Goal: Task Accomplishment & Management: Use online tool/utility

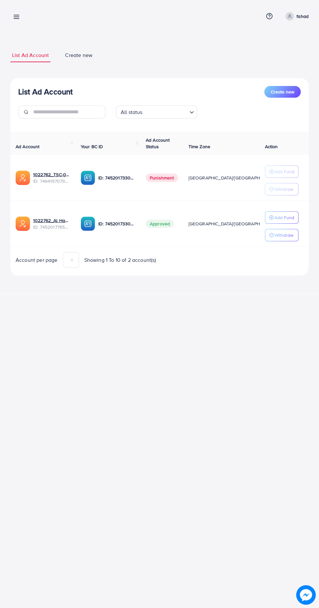
scroll to position [0, 16]
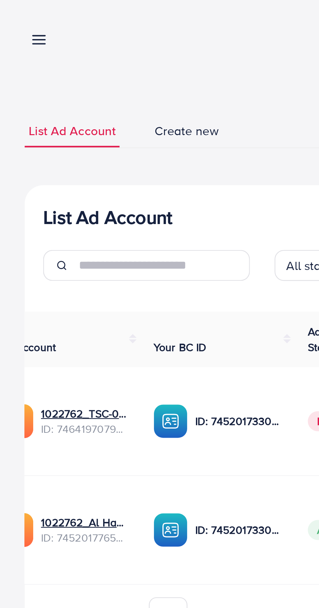
click at [16, 19] on line at bounding box center [16, 19] width 5 height 0
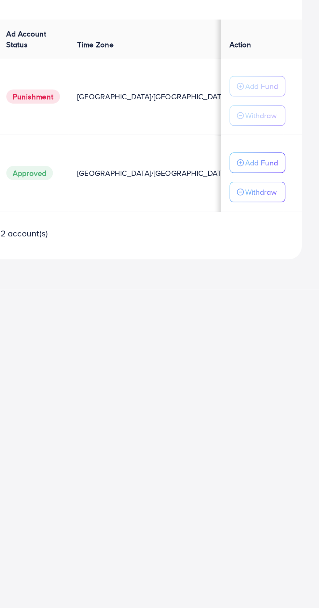
click at [286, 233] on p "Withdraw" at bounding box center [284, 235] width 19 height 8
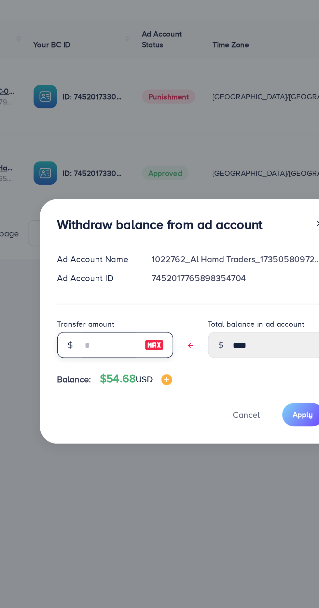
click at [113, 330] on input "text" at bounding box center [111, 327] width 33 height 16
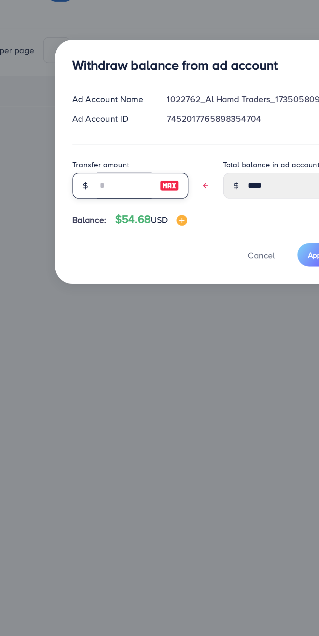
type input "*"
type input "****"
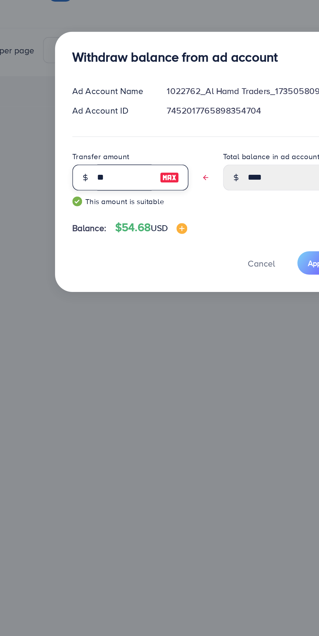
type input "***"
type input "****"
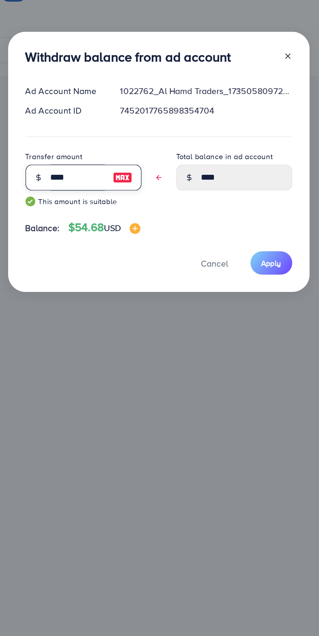
type input "****"
click at [231, 390] on span "Apply" at bounding box center [228, 388] width 12 height 7
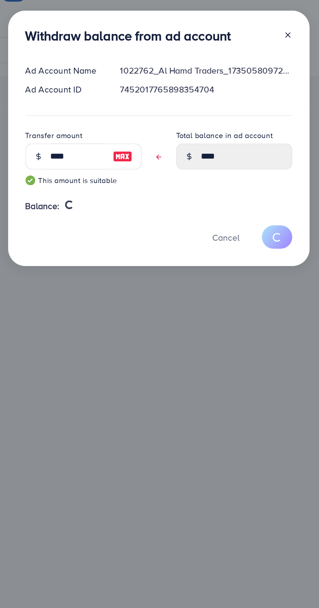
type input "****"
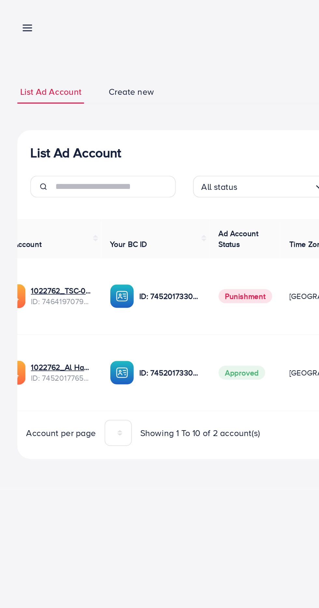
click at [18, 19] on line at bounding box center [16, 19] width 5 height 0
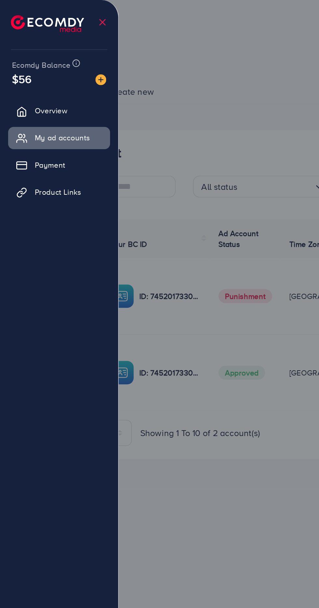
click at [142, 42] on div at bounding box center [159, 365] width 319 height 730
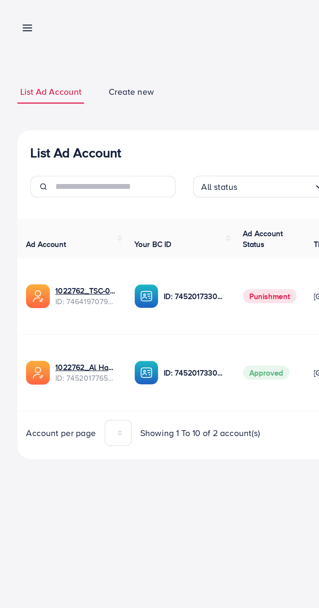
click at [17, 19] on line at bounding box center [16, 19] width 5 height 0
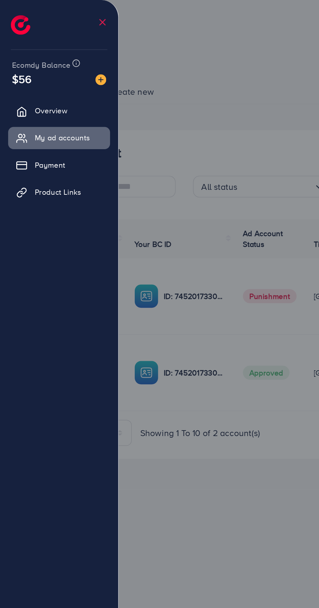
click at [43, 117] on span "Product Links" at bounding box center [35, 115] width 28 height 7
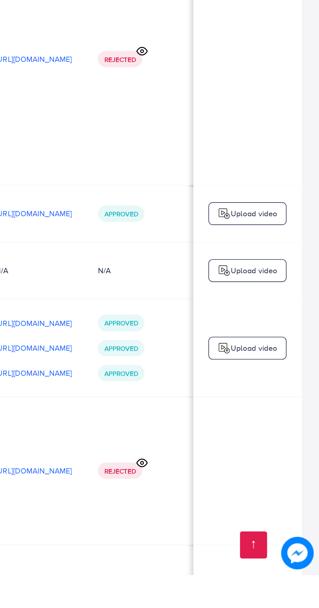
scroll to position [0, 196]
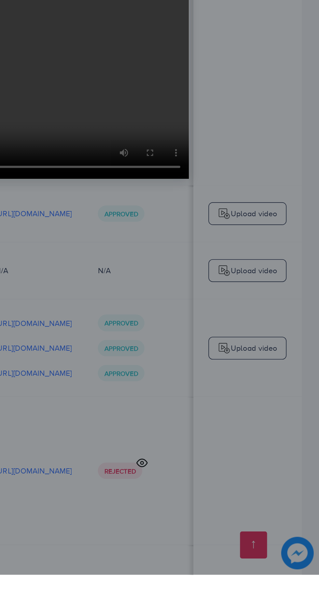
scroll to position [881, 0]
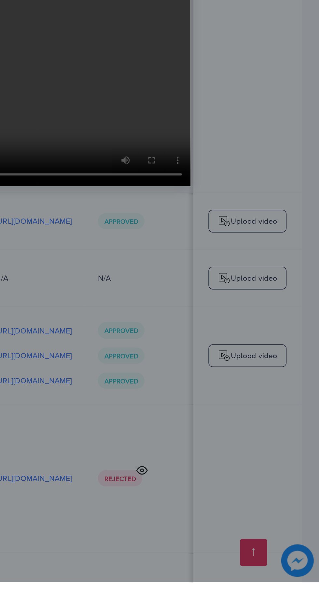
click at [244, 240] on icon at bounding box center [241, 237] width 5 height 5
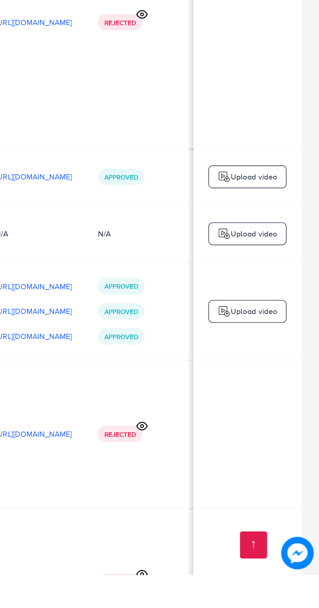
scroll to position [906, 0]
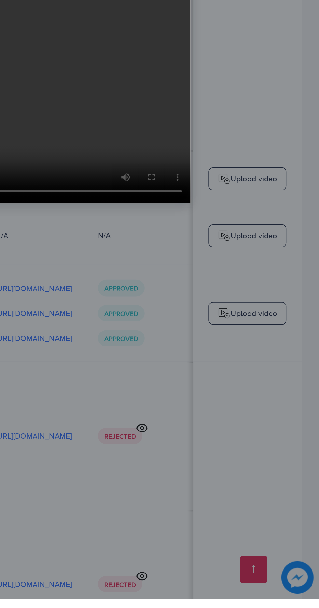
scroll to position [922, 0]
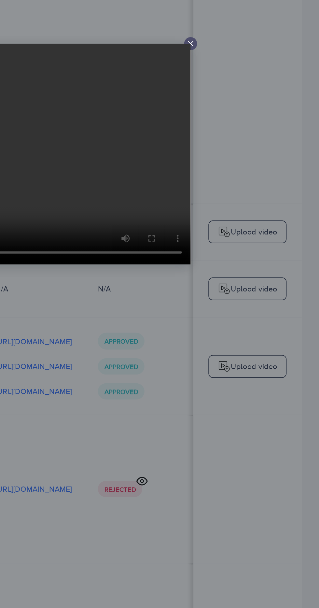
click at [242, 240] on icon at bounding box center [241, 237] width 5 height 5
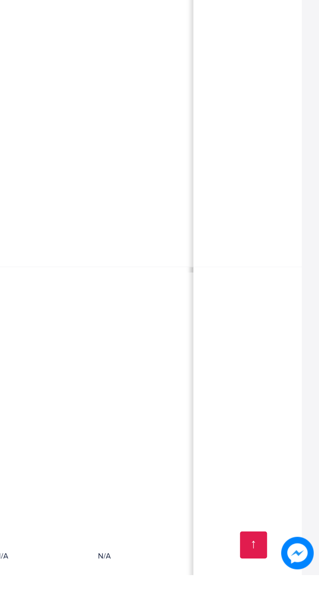
scroll to position [0, 227]
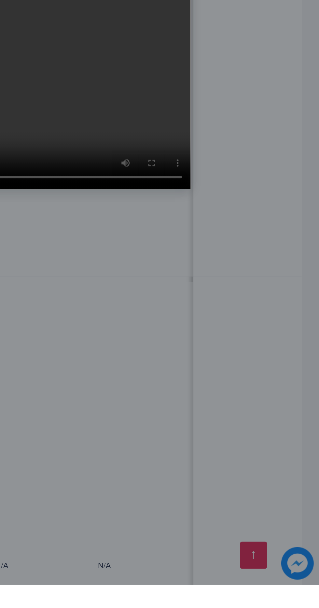
scroll to position [1622, 0]
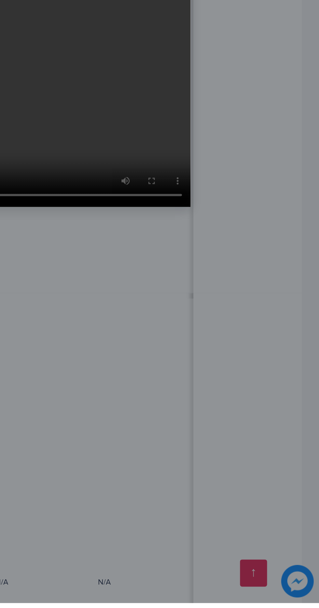
click at [242, 240] on icon at bounding box center [241, 237] width 5 height 5
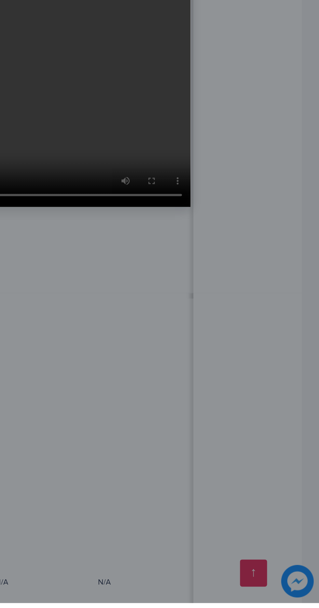
click at [243, 240] on icon at bounding box center [241, 237] width 5 height 5
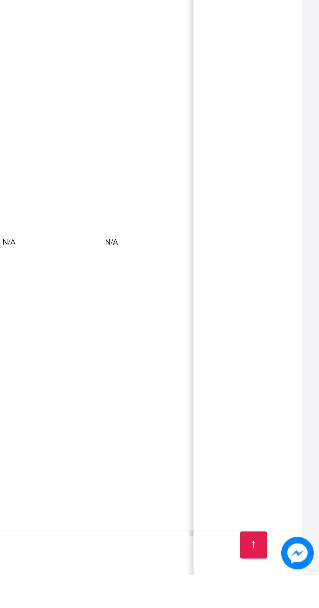
scroll to position [0, 182]
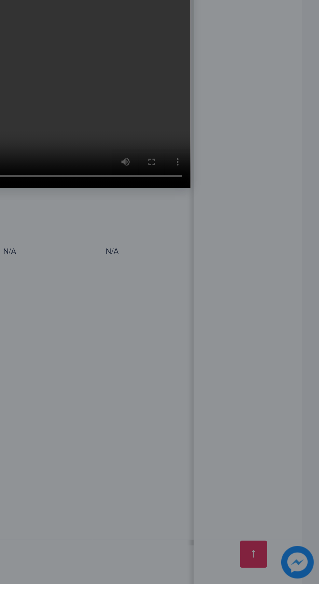
scroll to position [1809, 0]
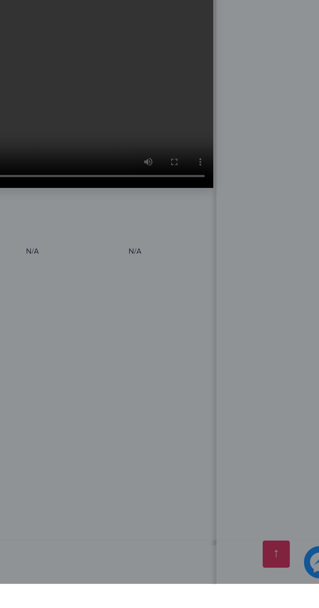
click at [244, 240] on icon at bounding box center [241, 237] width 5 height 5
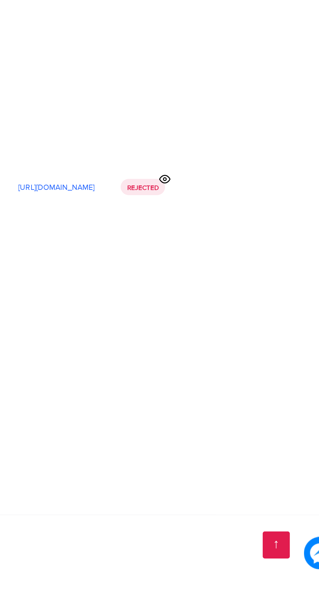
scroll to position [0, 212]
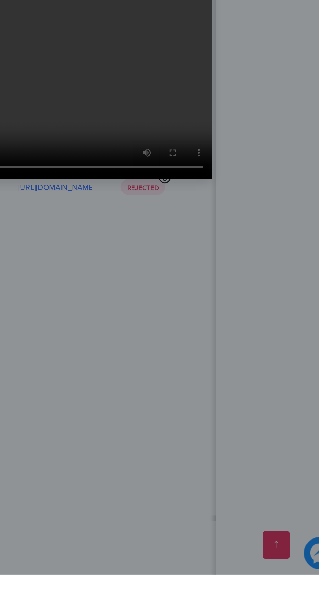
scroll to position [2681, 0]
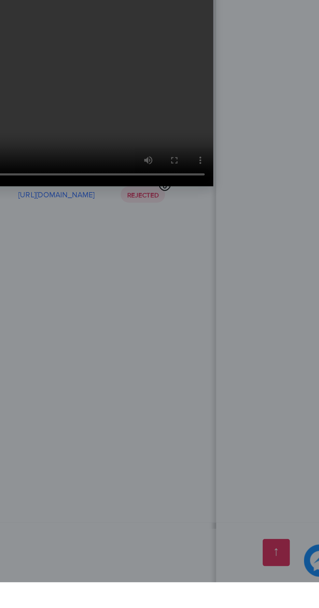
click at [243, 240] on icon at bounding box center [241, 237] width 5 height 5
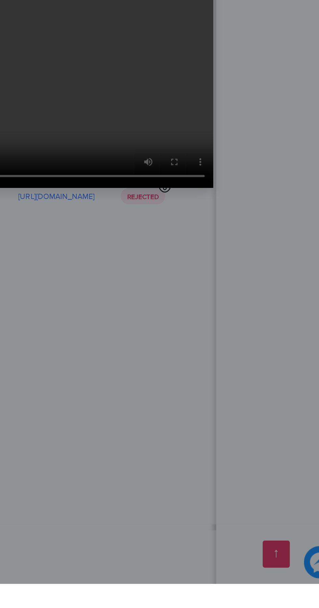
click at [243, 240] on icon at bounding box center [241, 237] width 5 height 5
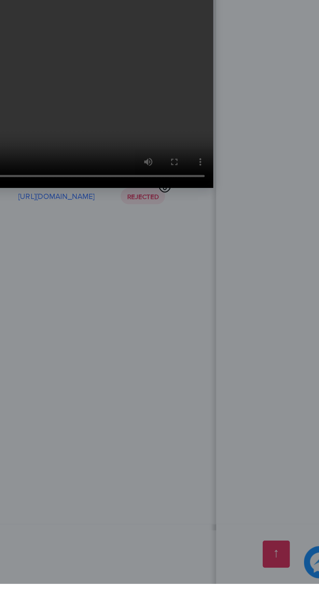
click at [242, 239] on line at bounding box center [242, 237] width 3 height 3
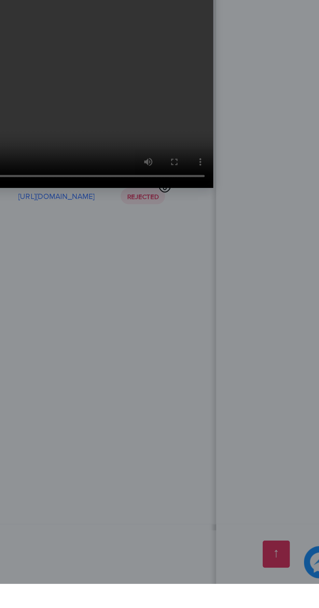
click at [243, 240] on icon at bounding box center [241, 237] width 5 height 5
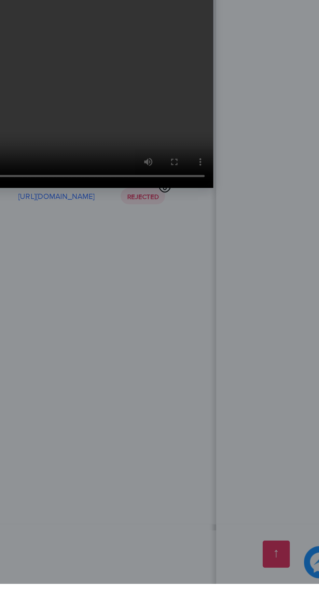
click at [242, 239] on line at bounding box center [242, 237] width 3 height 3
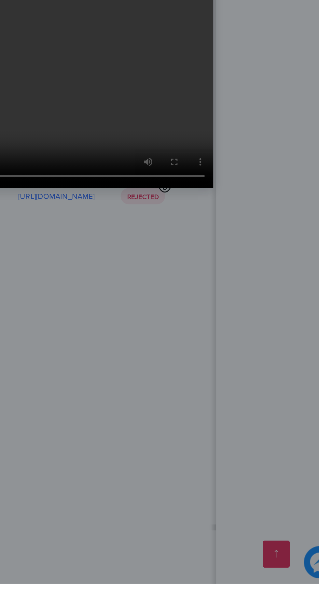
click at [242, 239] on line at bounding box center [242, 237] width 3 height 3
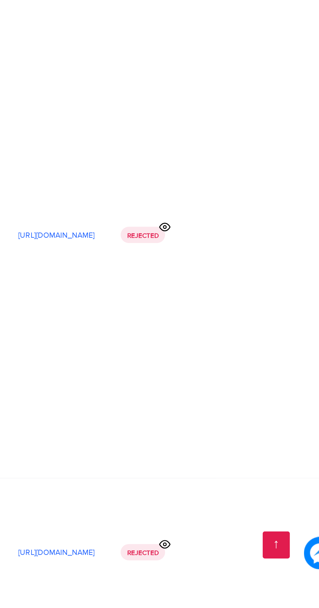
scroll to position [2995, 0]
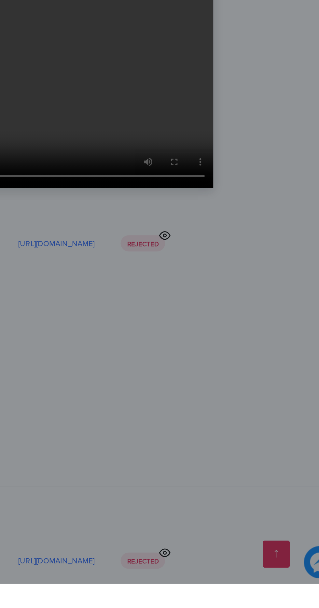
click at [242, 239] on line at bounding box center [242, 237] width 3 height 3
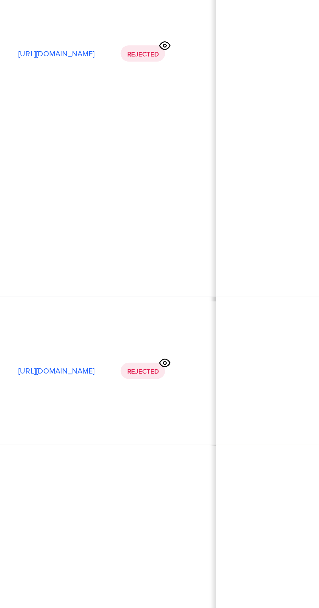
scroll to position [0, 199]
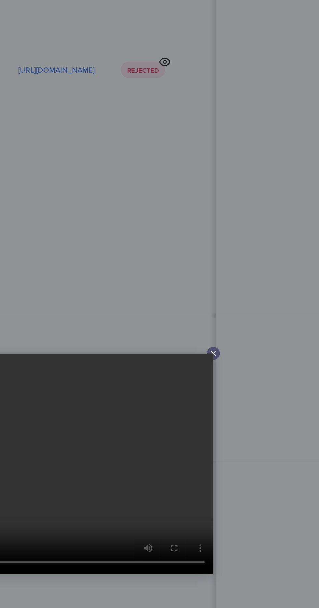
scroll to position [3326, 0]
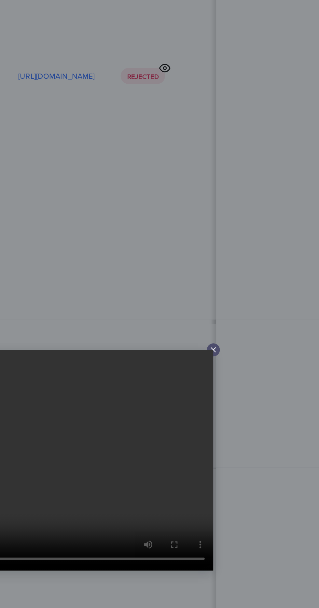
click at [244, 240] on icon at bounding box center [241, 237] width 5 height 5
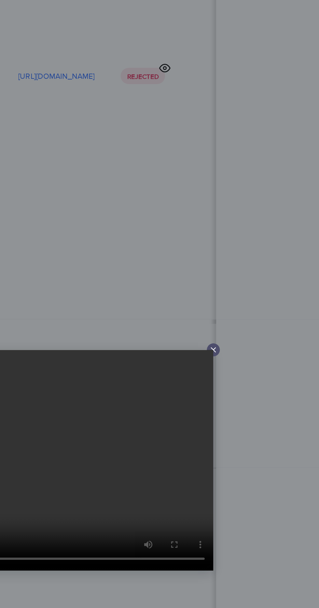
click at [242, 239] on line at bounding box center [242, 237] width 3 height 3
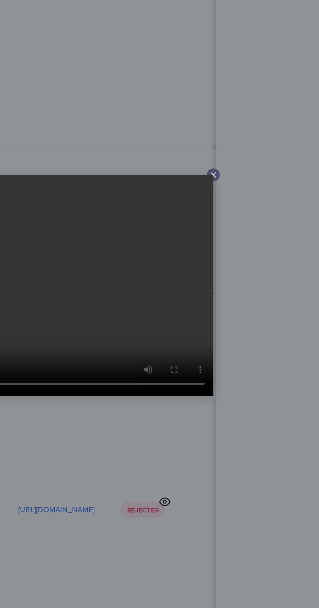
click at [242, 239] on line at bounding box center [242, 237] width 3 height 3
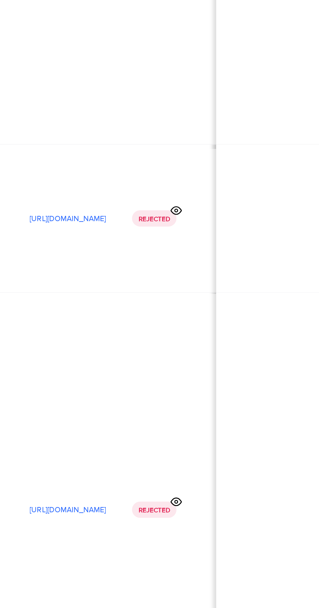
scroll to position [0, 183]
copy p "[URL][DOMAIN_NAME]"
